Goal: Task Accomplishment & Management: Complete application form

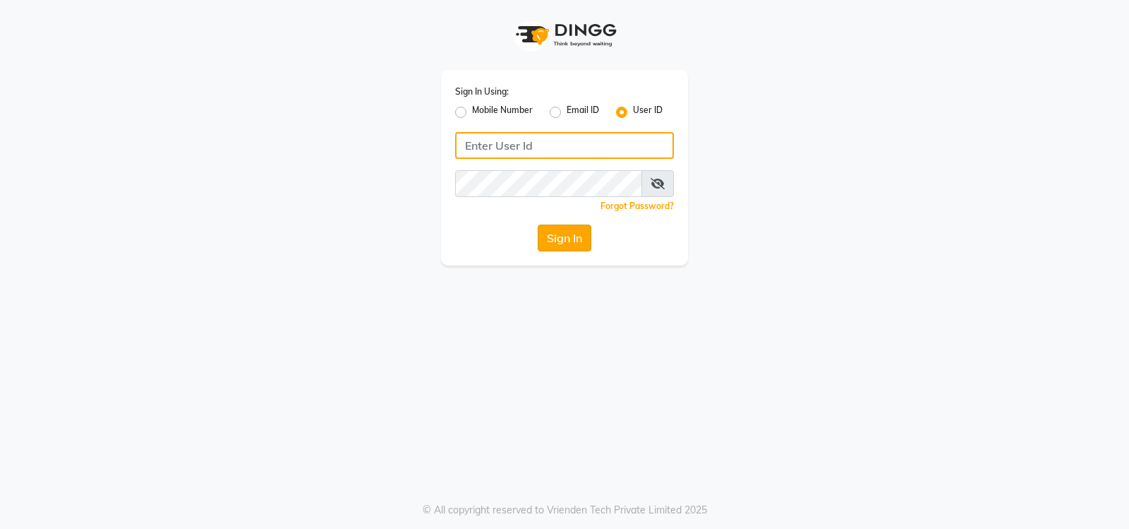
type input "volume123"
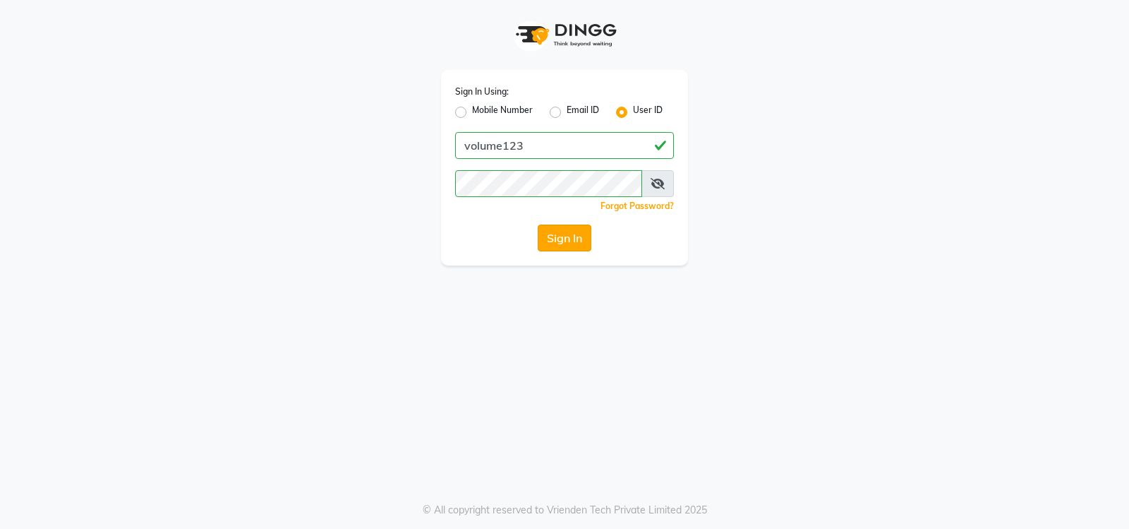
click at [564, 237] on button "Sign In" at bounding box center [565, 237] width 54 height 27
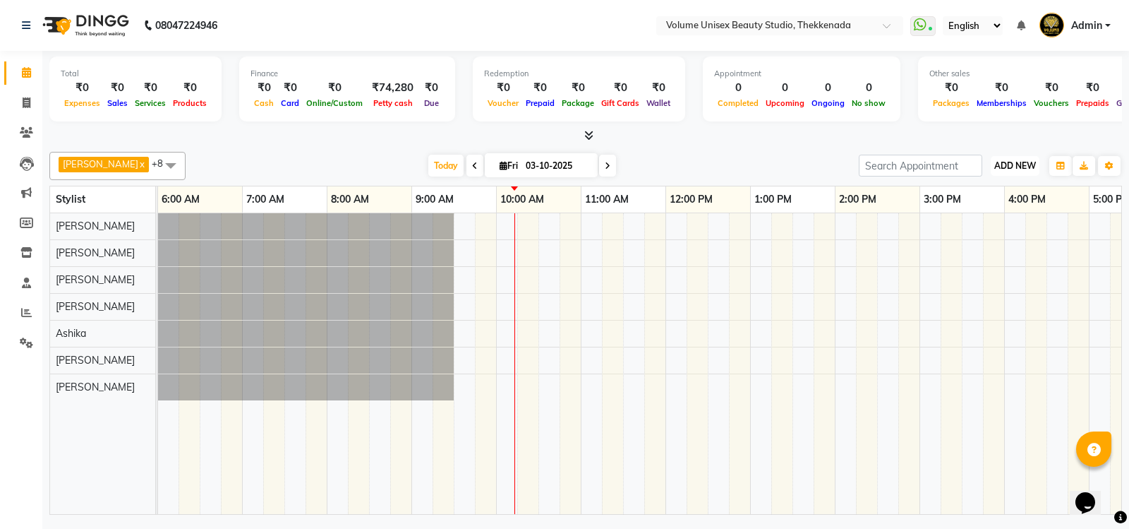
click at [1031, 167] on span "ADD NEW" at bounding box center [1016, 165] width 42 height 11
click at [982, 244] on link "Add Attendance" at bounding box center [984, 248] width 112 height 18
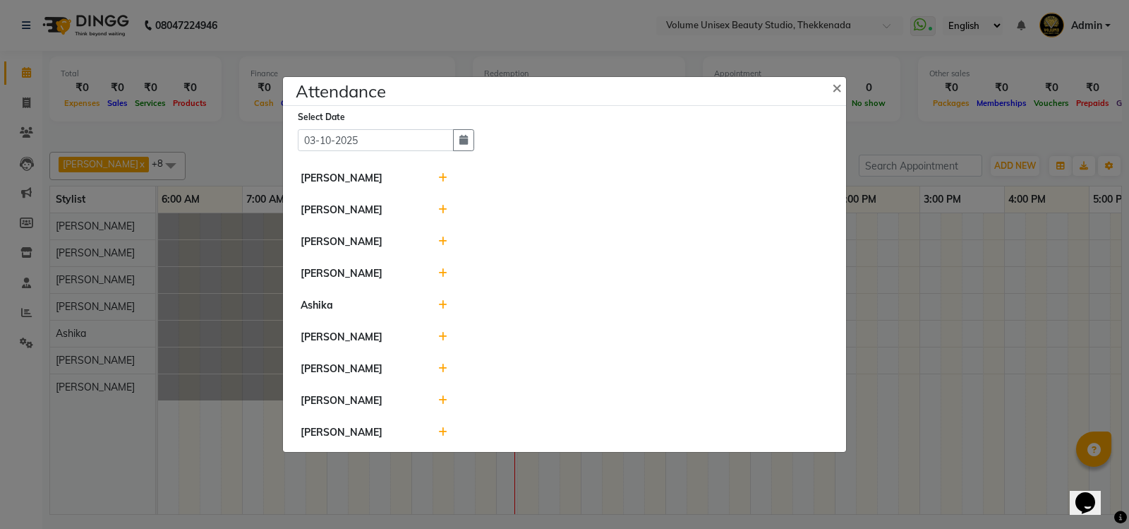
click at [443, 176] on icon at bounding box center [442, 178] width 9 height 10
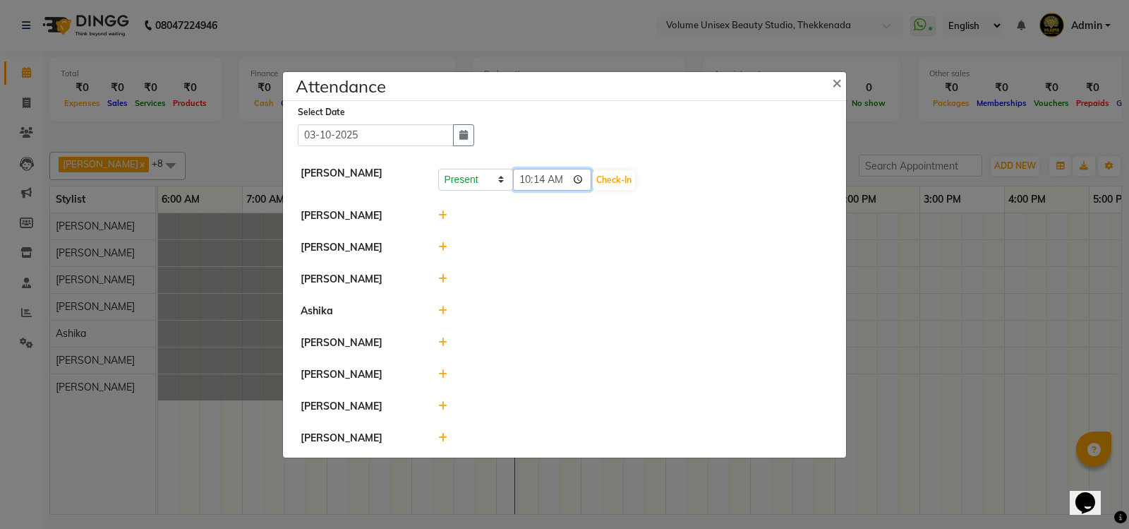
click at [582, 176] on input "10:14" at bounding box center [552, 180] width 79 height 22
type input "09:30"
click at [623, 176] on button "Check-In" at bounding box center [614, 180] width 42 height 20
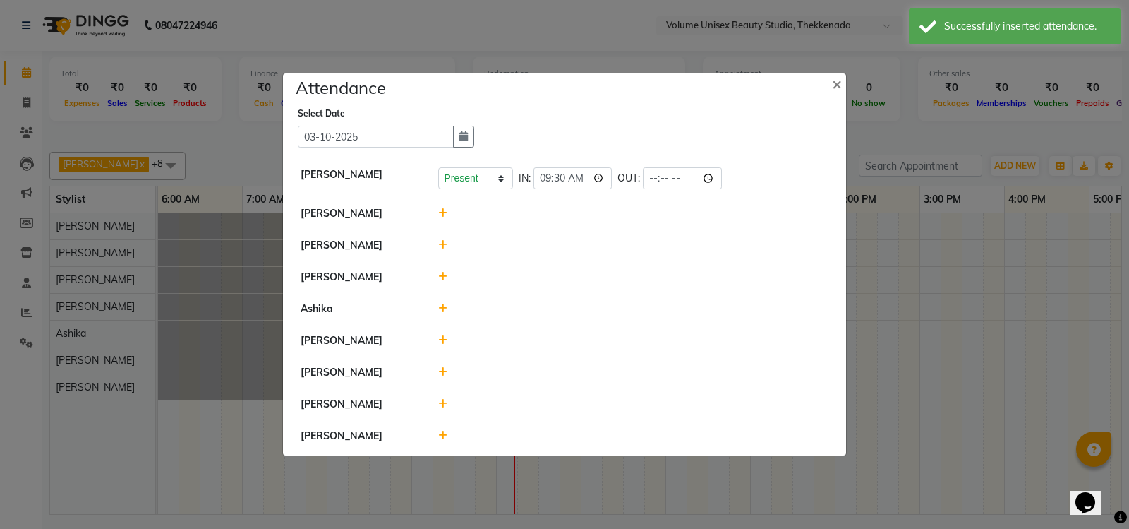
click at [443, 211] on icon at bounding box center [442, 213] width 9 height 10
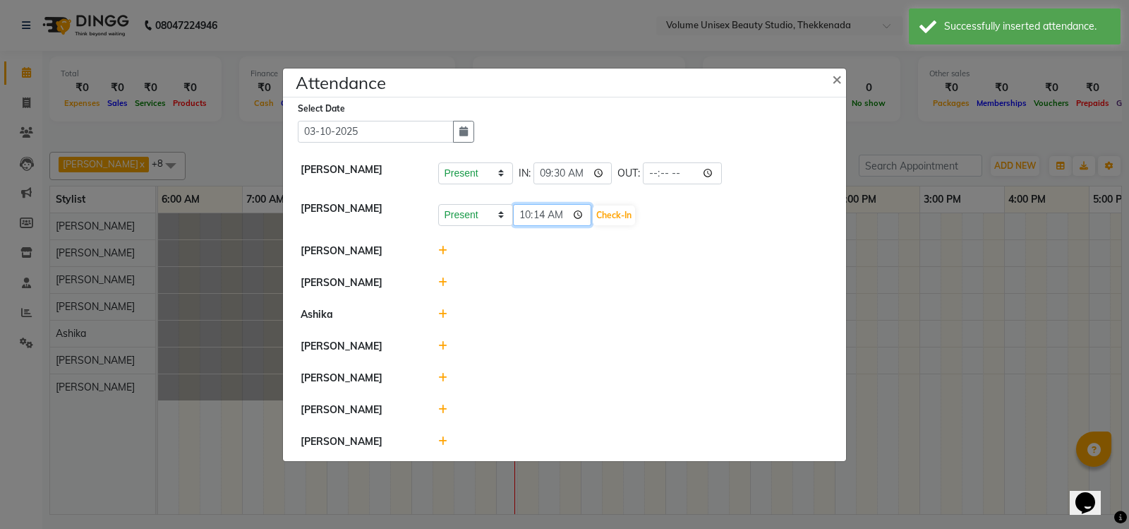
click at [580, 217] on input "10:14" at bounding box center [552, 215] width 79 height 22
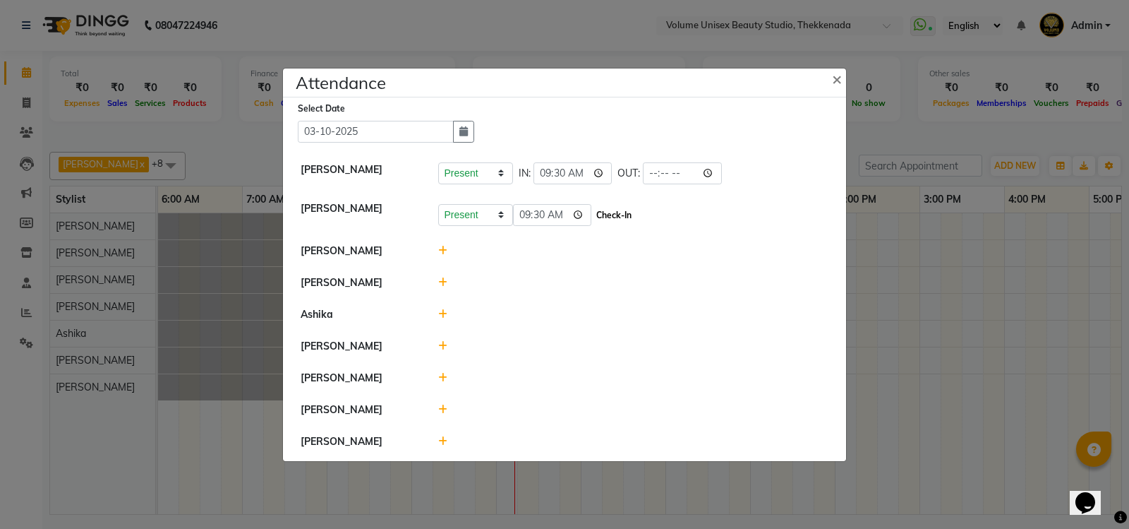
type input "09:30"
click at [625, 208] on button "Check-In" at bounding box center [614, 215] width 42 height 20
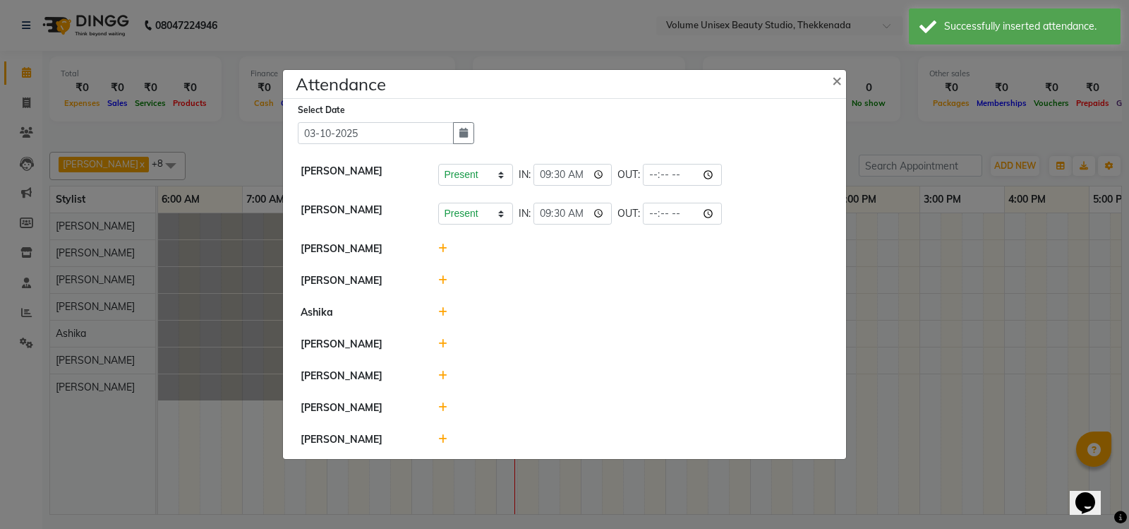
click at [444, 247] on icon at bounding box center [442, 249] width 9 height 10
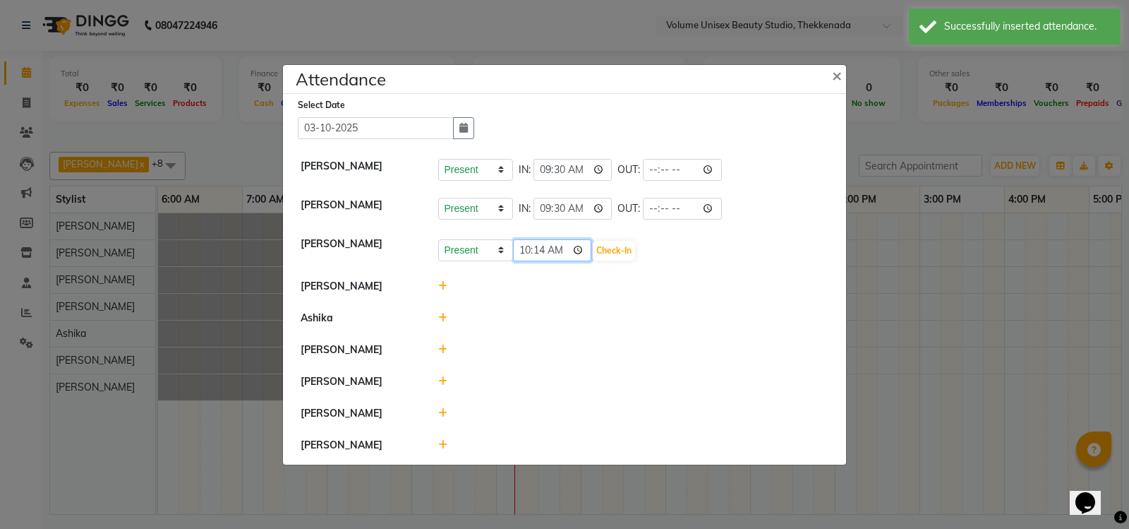
click at [582, 251] on input "10:14" at bounding box center [552, 250] width 79 height 22
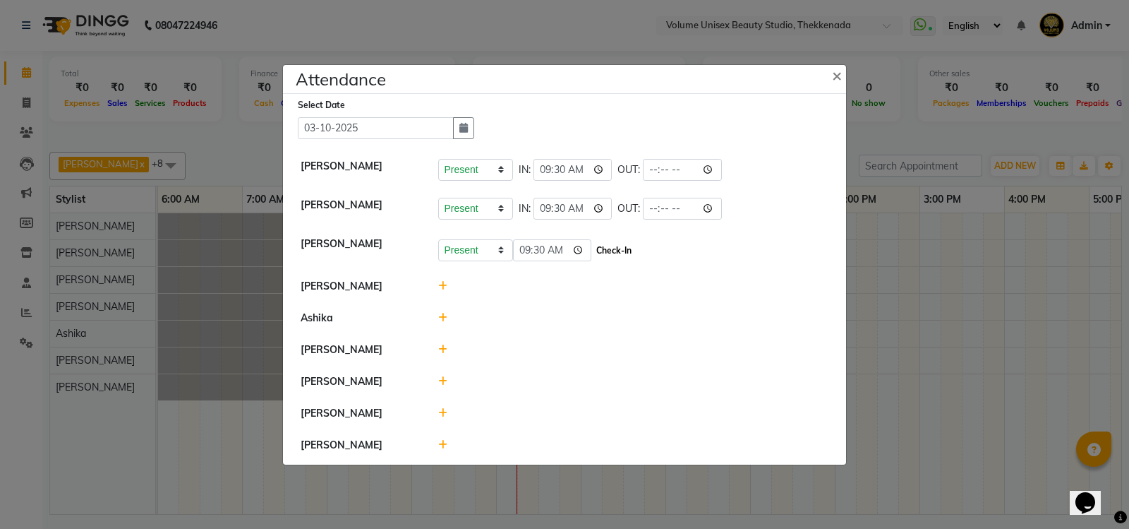
type input "09:30"
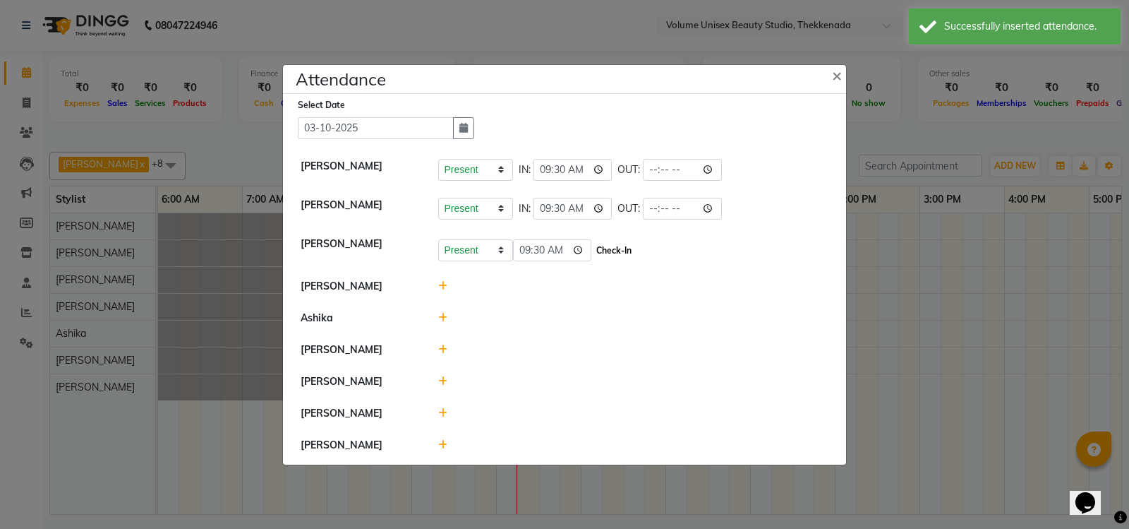
click at [616, 252] on button "Check-In" at bounding box center [614, 251] width 42 height 20
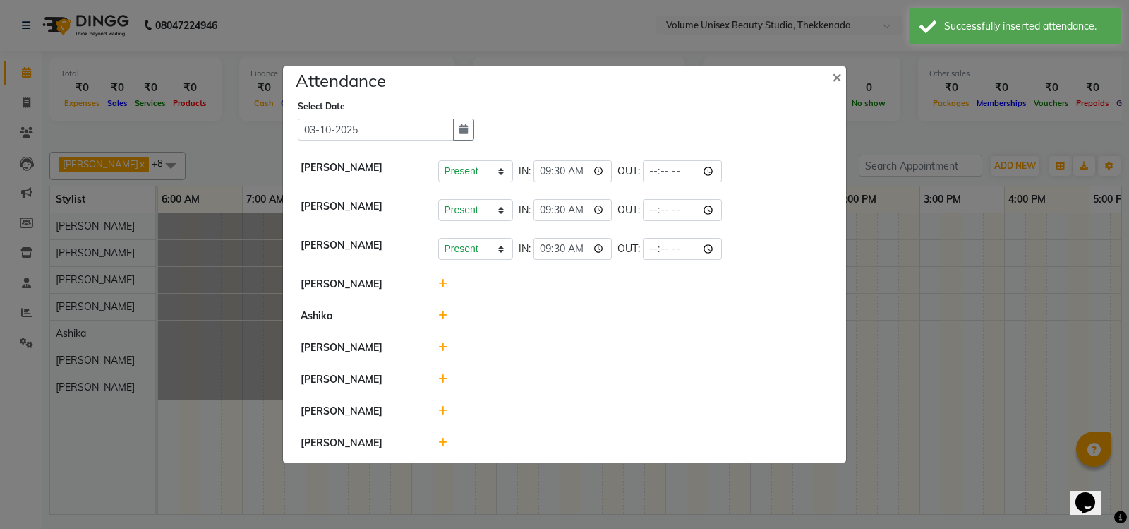
click at [444, 284] on icon at bounding box center [442, 284] width 9 height 10
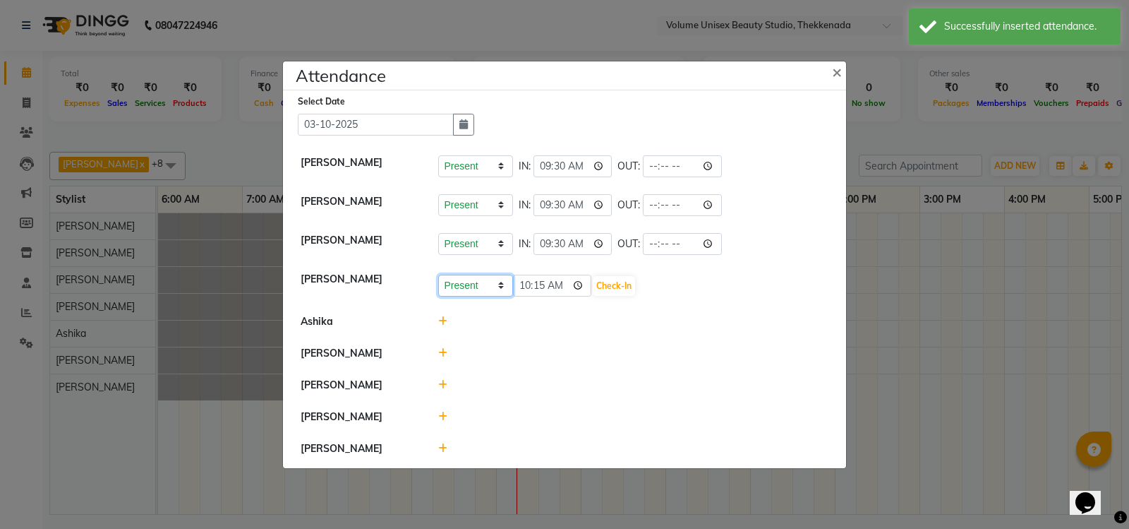
click at [500, 287] on select "Present Absent Late Half Day Weekly Off" at bounding box center [475, 286] width 75 height 22
select select "A"
click at [438, 275] on select "Present Absent Late Half Day Weekly Off" at bounding box center [475, 286] width 75 height 22
click at [533, 285] on button "Save" at bounding box center [529, 286] width 28 height 20
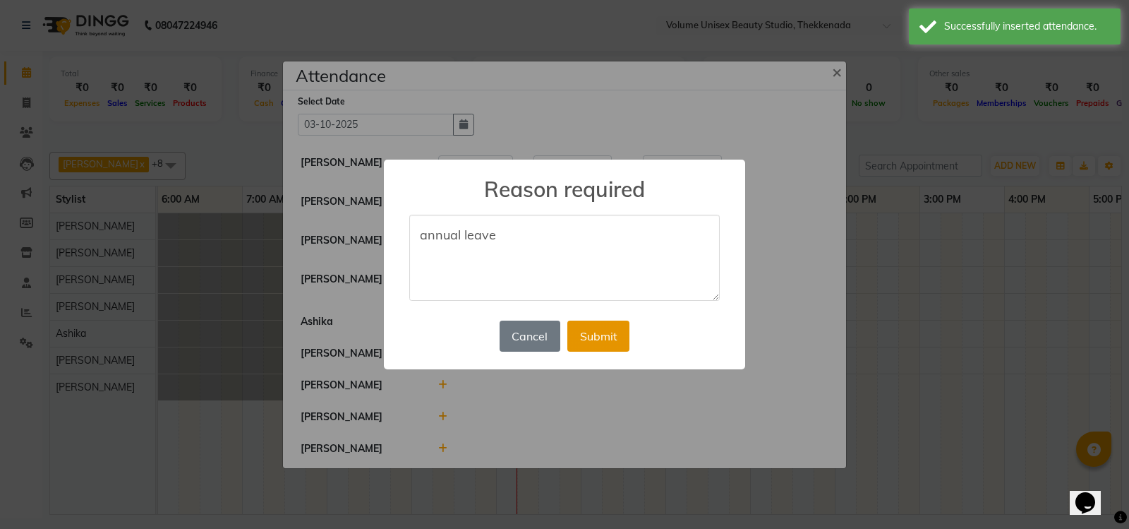
type textarea "annual leave"
click at [586, 337] on button "Submit" at bounding box center [599, 335] width 62 height 31
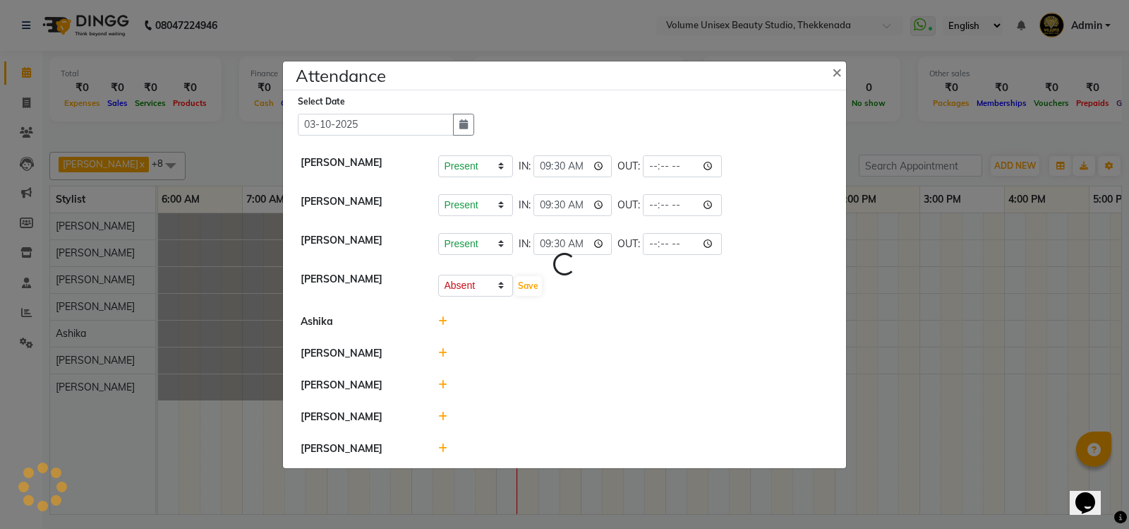
select select "A"
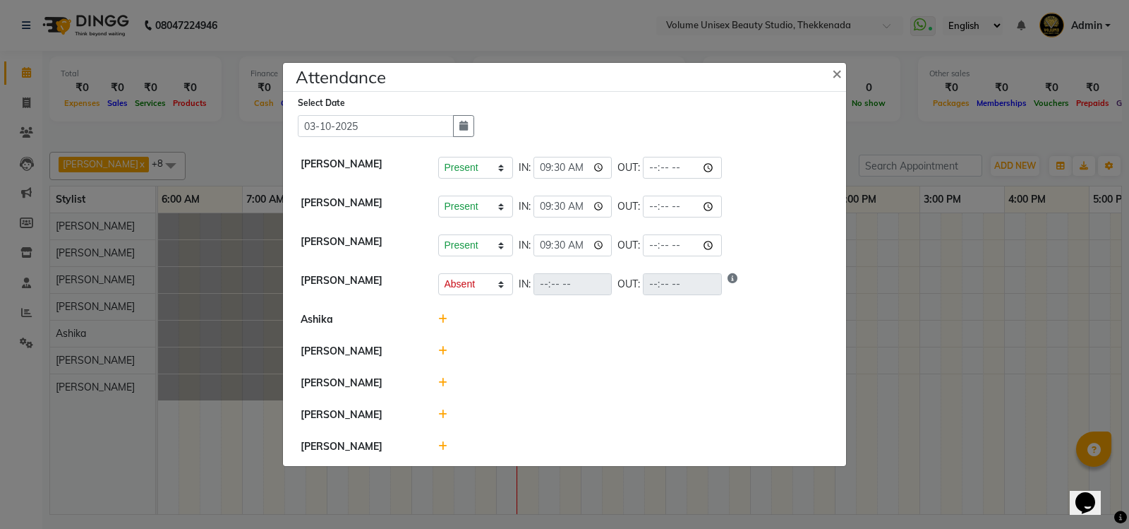
click at [438, 323] on icon at bounding box center [442, 319] width 9 height 10
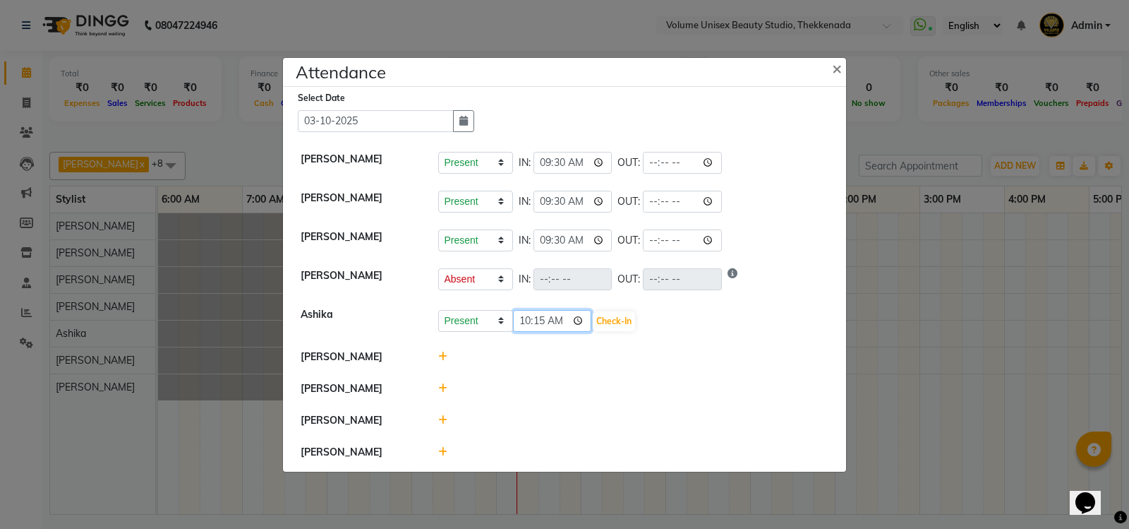
click at [583, 322] on input "10:15" at bounding box center [552, 321] width 79 height 22
type input "09:30"
click at [625, 322] on button "Check-In" at bounding box center [614, 321] width 42 height 20
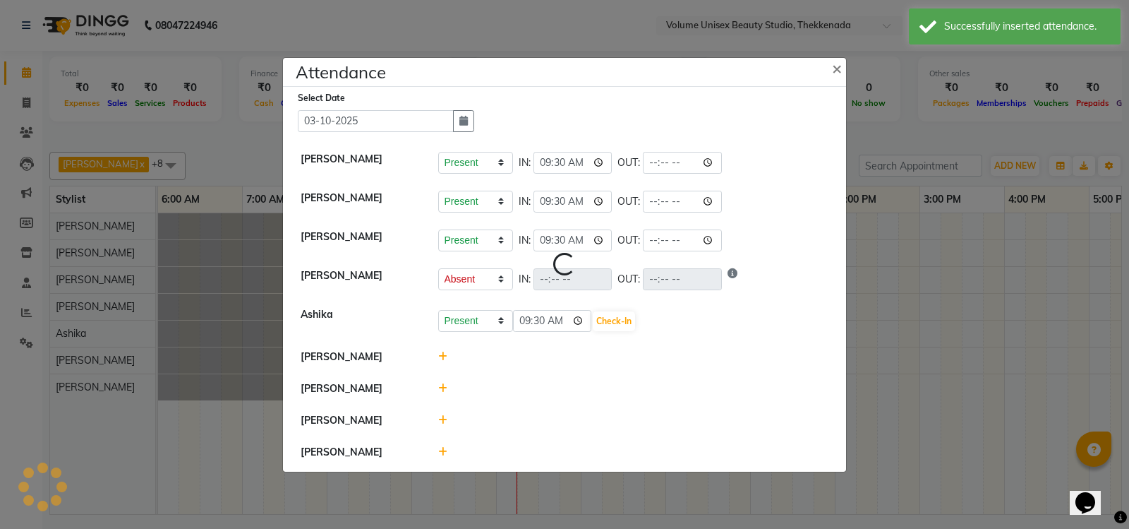
select select "A"
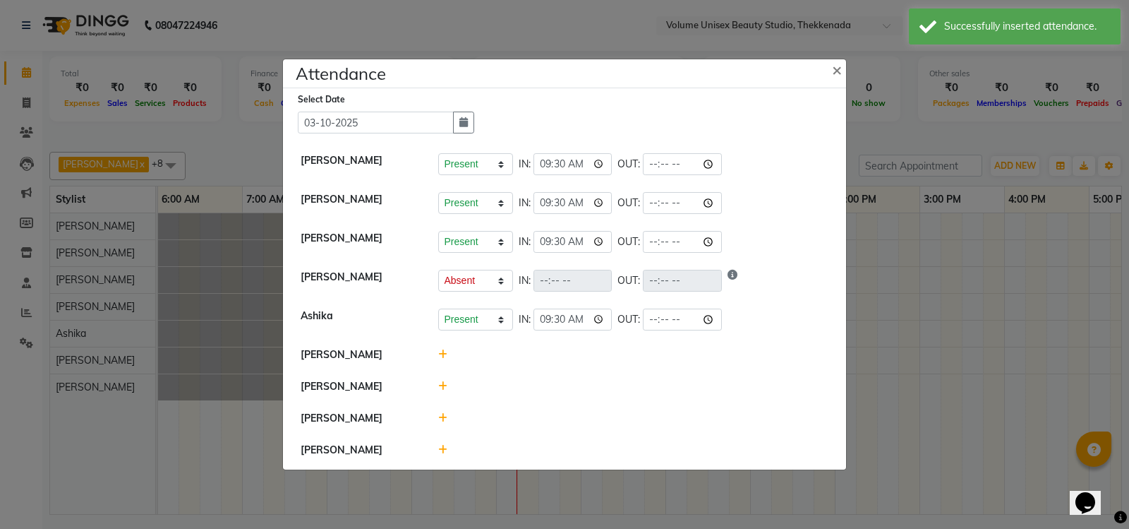
click at [442, 354] on icon at bounding box center [442, 354] width 9 height 10
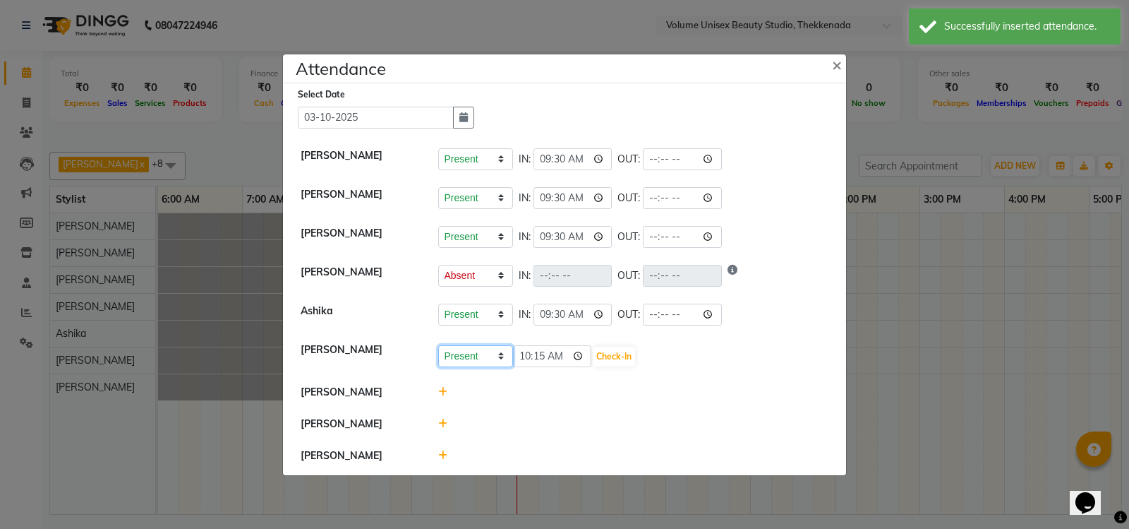
click at [505, 356] on select "Present Absent Late Half Day Weekly Off" at bounding box center [475, 356] width 75 height 22
select select "A"
click at [438, 345] on select "Present Absent Late Half Day Weekly Off" at bounding box center [475, 356] width 75 height 22
click at [530, 354] on button "Save" at bounding box center [529, 357] width 28 height 20
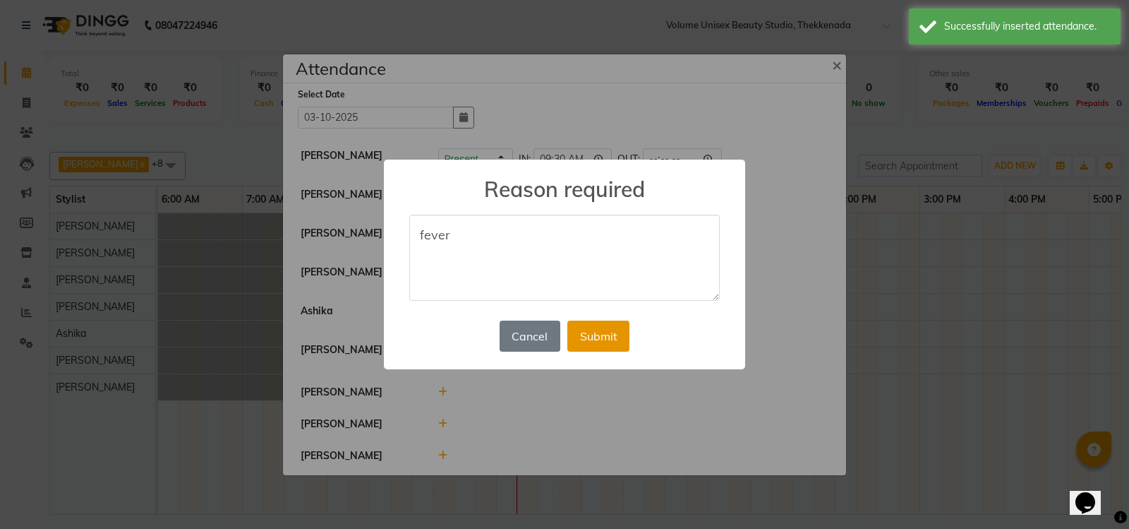
type textarea "fever"
click at [615, 331] on button "Submit" at bounding box center [599, 335] width 62 height 31
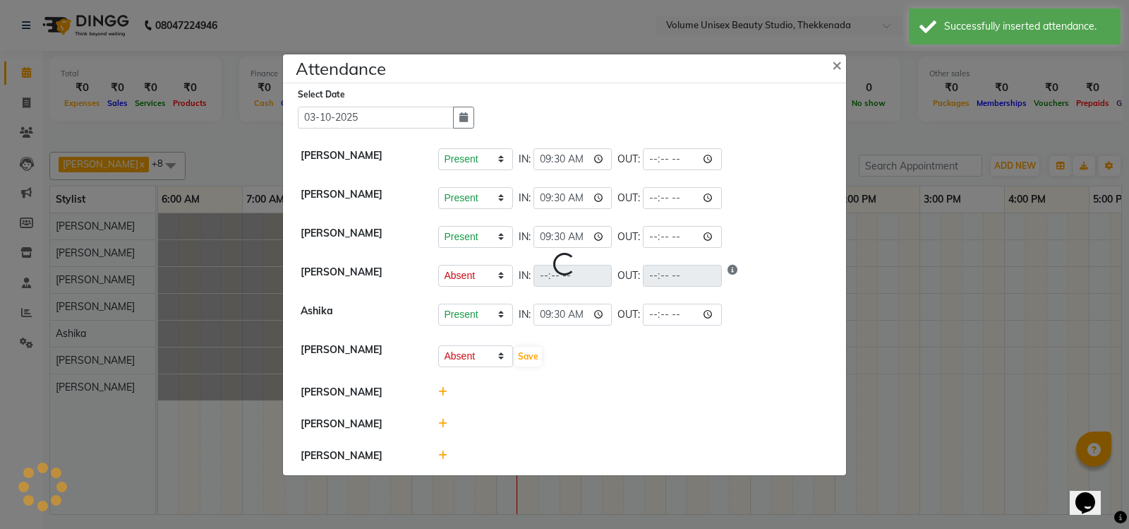
select select "A"
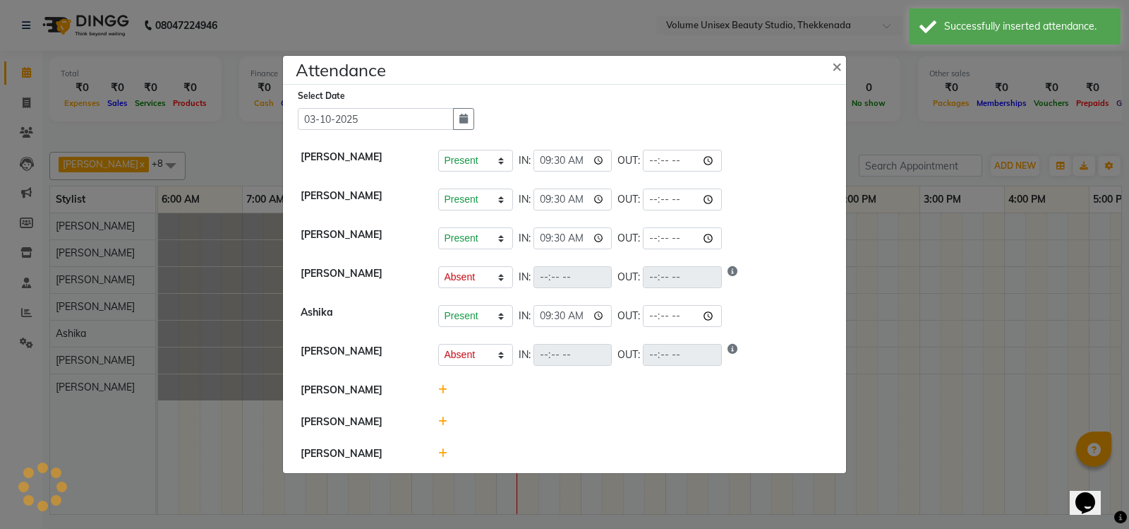
click at [436, 390] on div at bounding box center [634, 390] width 412 height 15
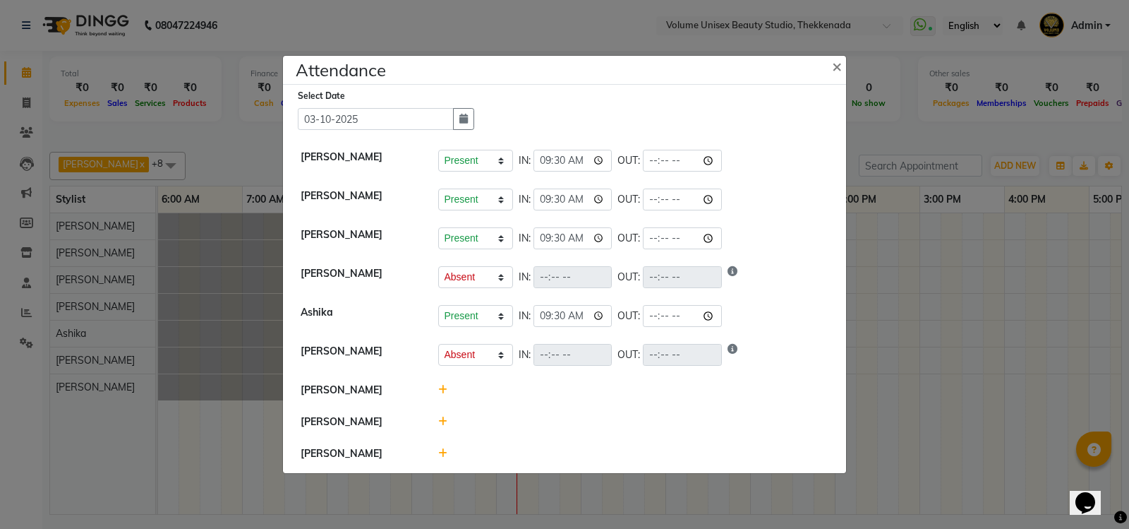
drag, startPoint x: 441, startPoint y: 412, endPoint x: 440, endPoint y: 419, distance: 7.9
click at [441, 412] on li "[PERSON_NAME]" at bounding box center [565, 422] width 556 height 32
click at [438, 421] on icon at bounding box center [442, 421] width 9 height 10
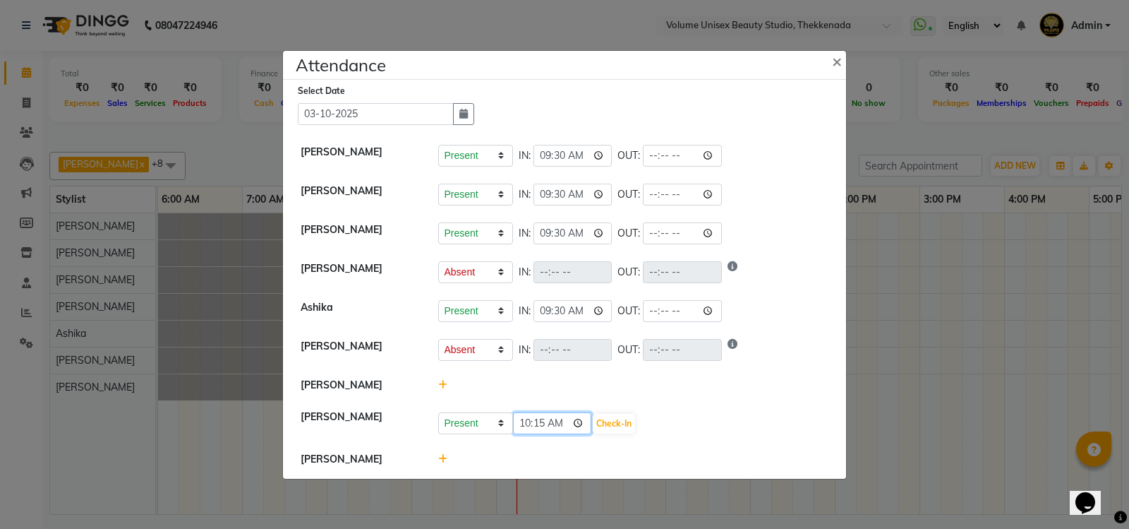
click at [585, 423] on input "10:15" at bounding box center [552, 423] width 79 height 22
type input "09:30"
click at [615, 422] on button "Check-In" at bounding box center [614, 424] width 42 height 20
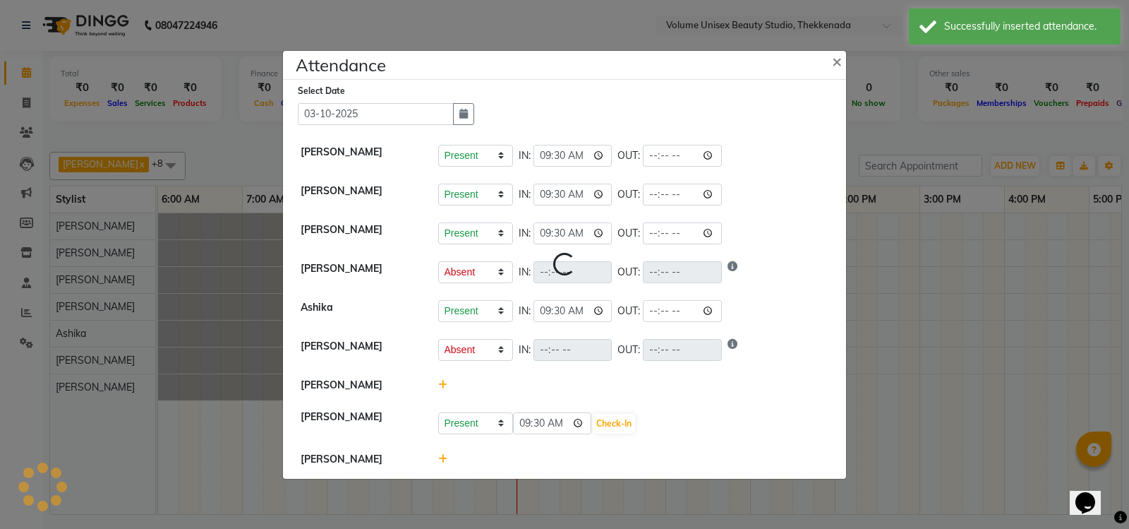
select select "A"
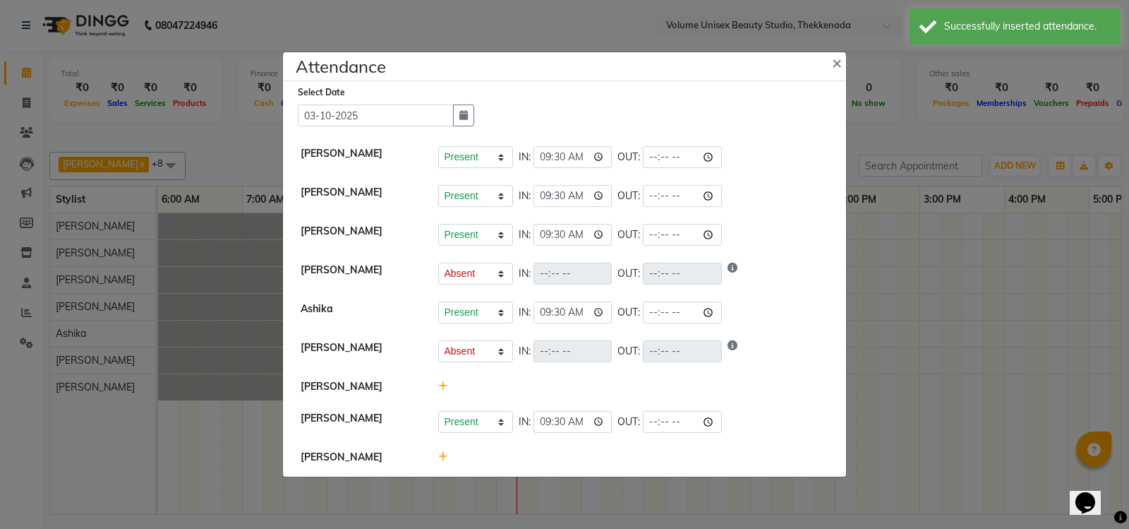
click at [443, 460] on icon at bounding box center [442, 457] width 9 height 10
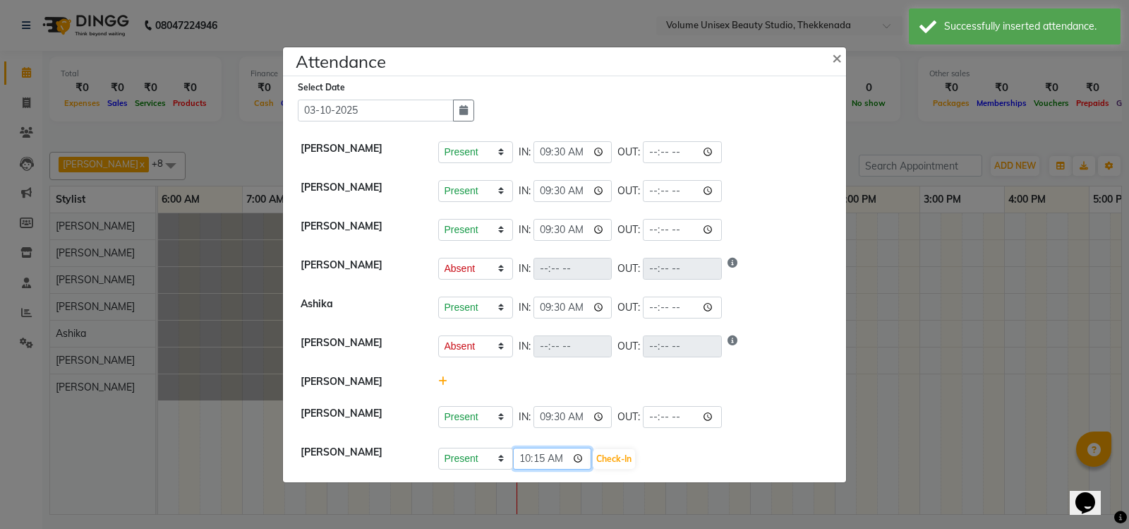
click at [583, 455] on input "10:15" at bounding box center [552, 459] width 79 height 22
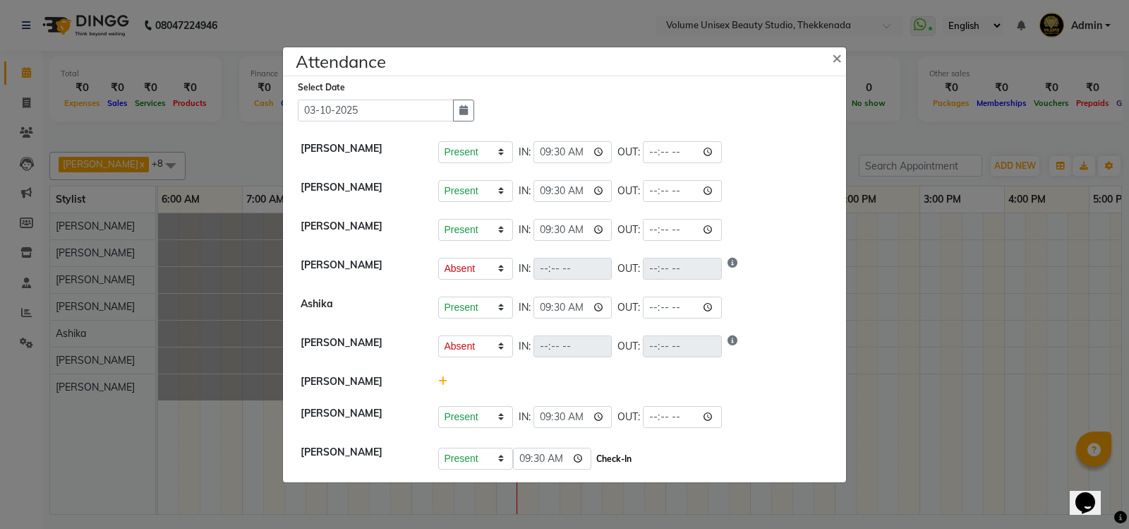
type input "09:30"
click at [618, 463] on button "Check-In" at bounding box center [614, 459] width 42 height 20
select select "A"
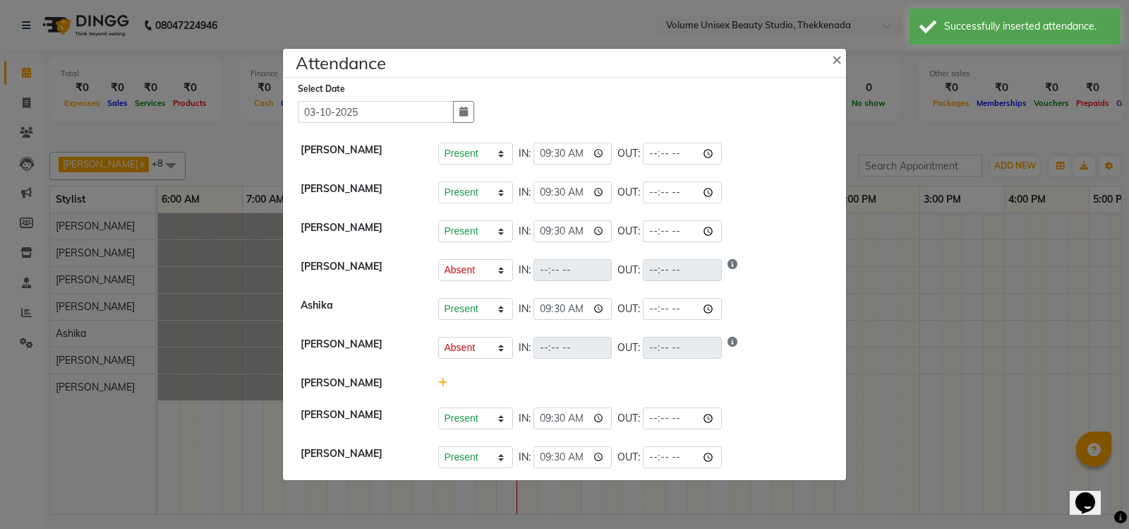
click at [940, 328] on ngb-modal-window "Attendance × Select Date [DATE] [PERSON_NAME] Present Absent Late Half Day Week…" at bounding box center [564, 264] width 1129 height 529
